Goal: Find specific page/section: Find specific page/section

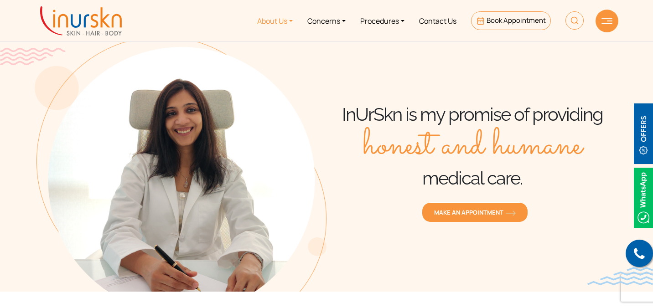
click at [268, 20] on link "About Us" at bounding box center [275, 21] width 50 height 34
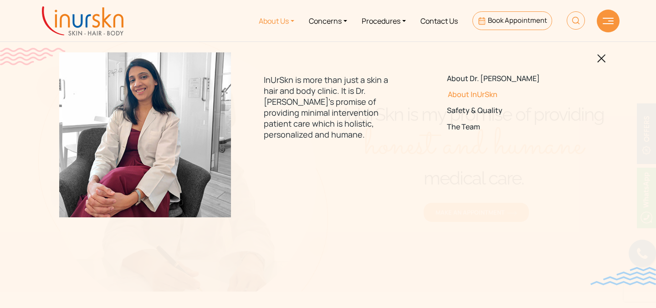
click at [477, 96] on link "About InUrSkn" at bounding box center [511, 94] width 128 height 9
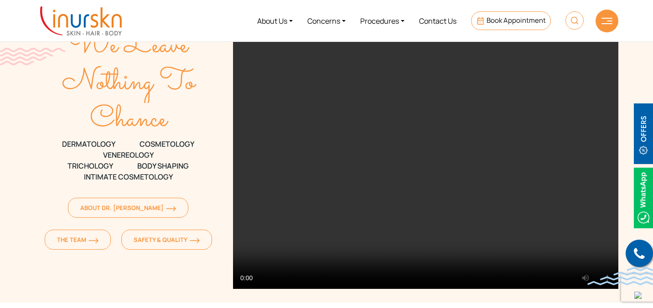
scroll to position [26, 0]
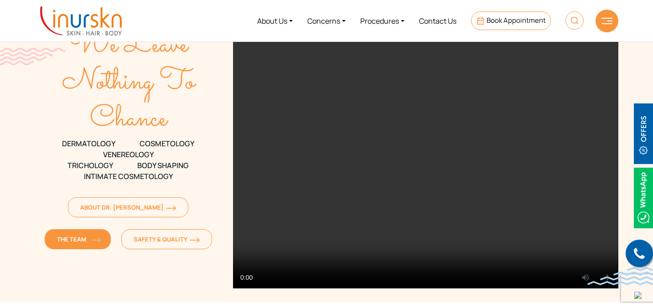
click at [111, 229] on link "The Team" at bounding box center [78, 239] width 66 height 20
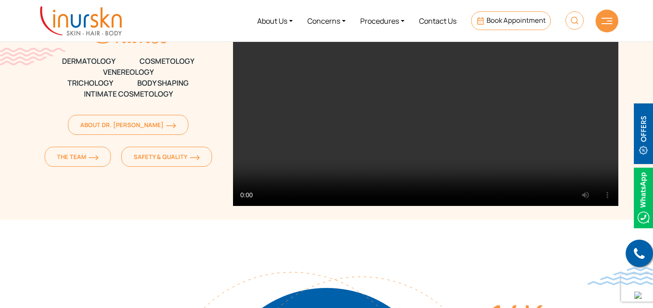
scroll to position [0, 0]
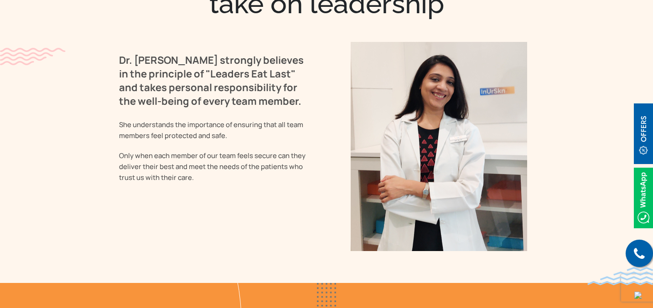
scroll to position [1651, 0]
